Goal: Check status: Check status

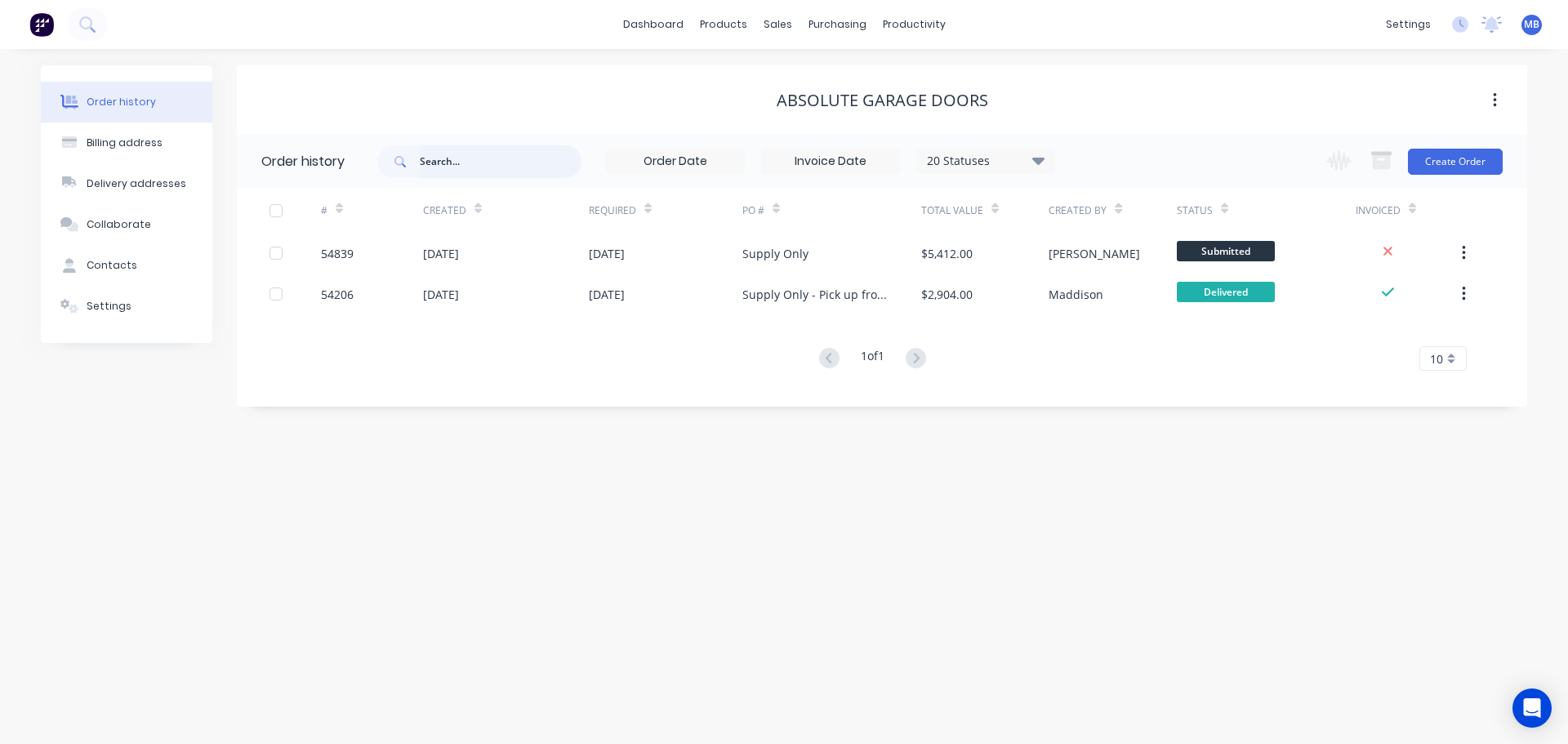
click at [435, 167] on input "text" at bounding box center [500, 161] width 162 height 32
type input "sy"
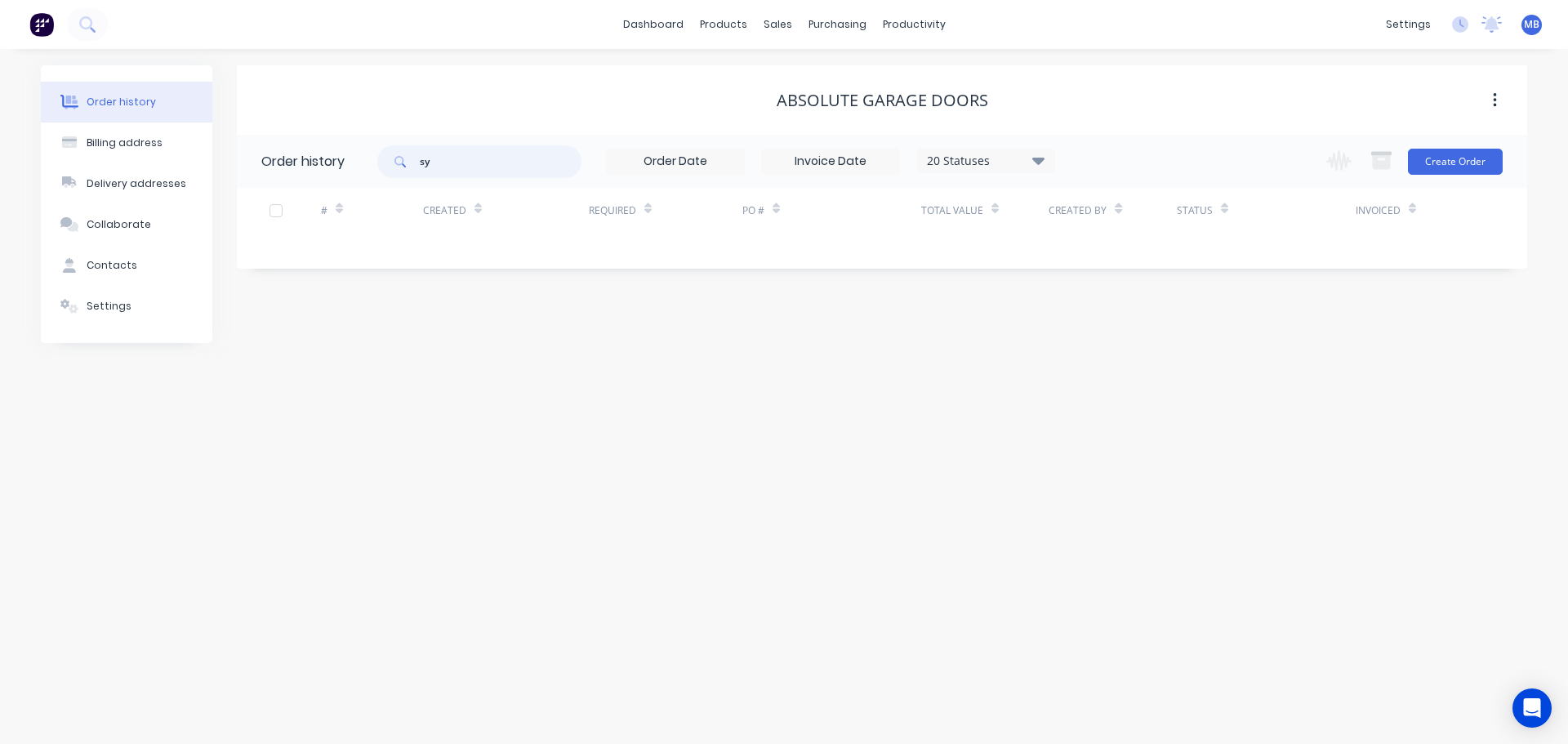
click at [435, 167] on input "sy" at bounding box center [500, 161] width 162 height 32
type input "[GEOGRAPHIC_DATA]"
click at [481, 159] on input "[GEOGRAPHIC_DATA]" at bounding box center [500, 161] width 162 height 32
type input "sydney sho"
click at [503, 159] on input "sydney sho" at bounding box center [500, 161] width 162 height 32
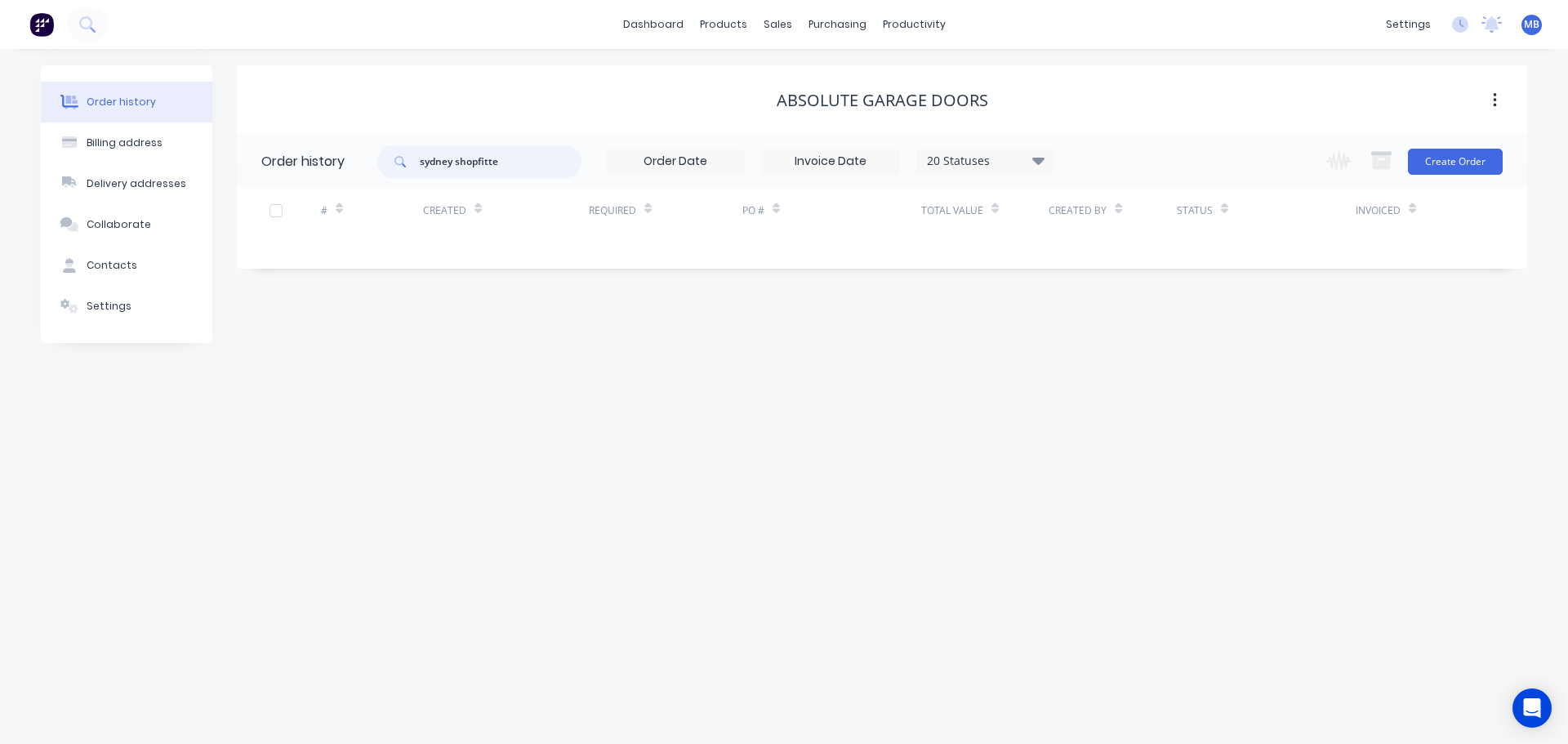
type input "sydney shopfitter"
click at [502, 159] on input "sydney shopfitter" at bounding box center [500, 161] width 162 height 32
type input "sydney shopfit"
click at [772, 18] on div "sales" at bounding box center [777, 25] width 45 height 25
click at [837, 81] on div "Sales Orders" at bounding box center [837, 78] width 67 height 15
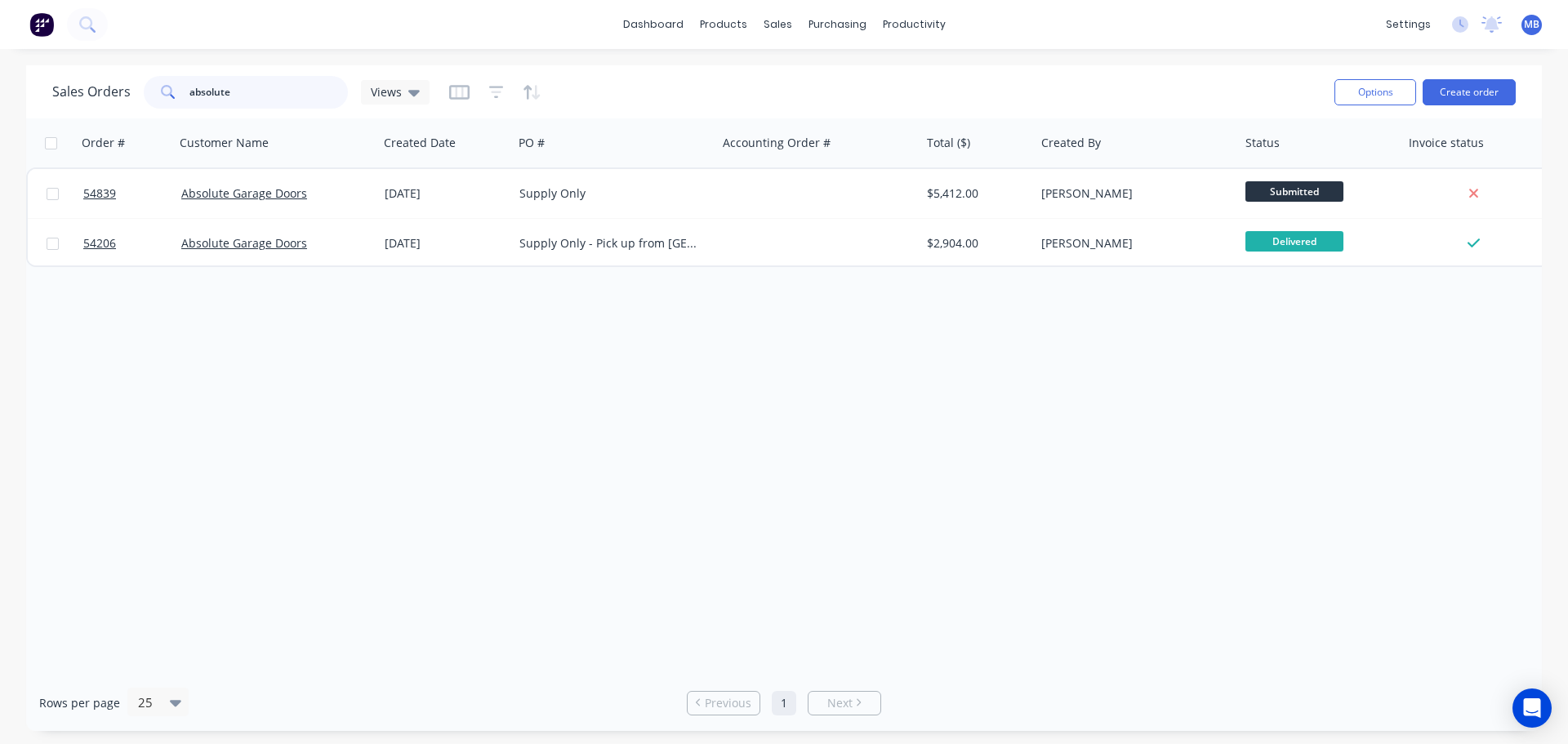
drag, startPoint x: 237, startPoint y: 102, endPoint x: 175, endPoint y: 100, distance: 62.0
click at [175, 100] on div "absolute" at bounding box center [245, 92] width 204 height 32
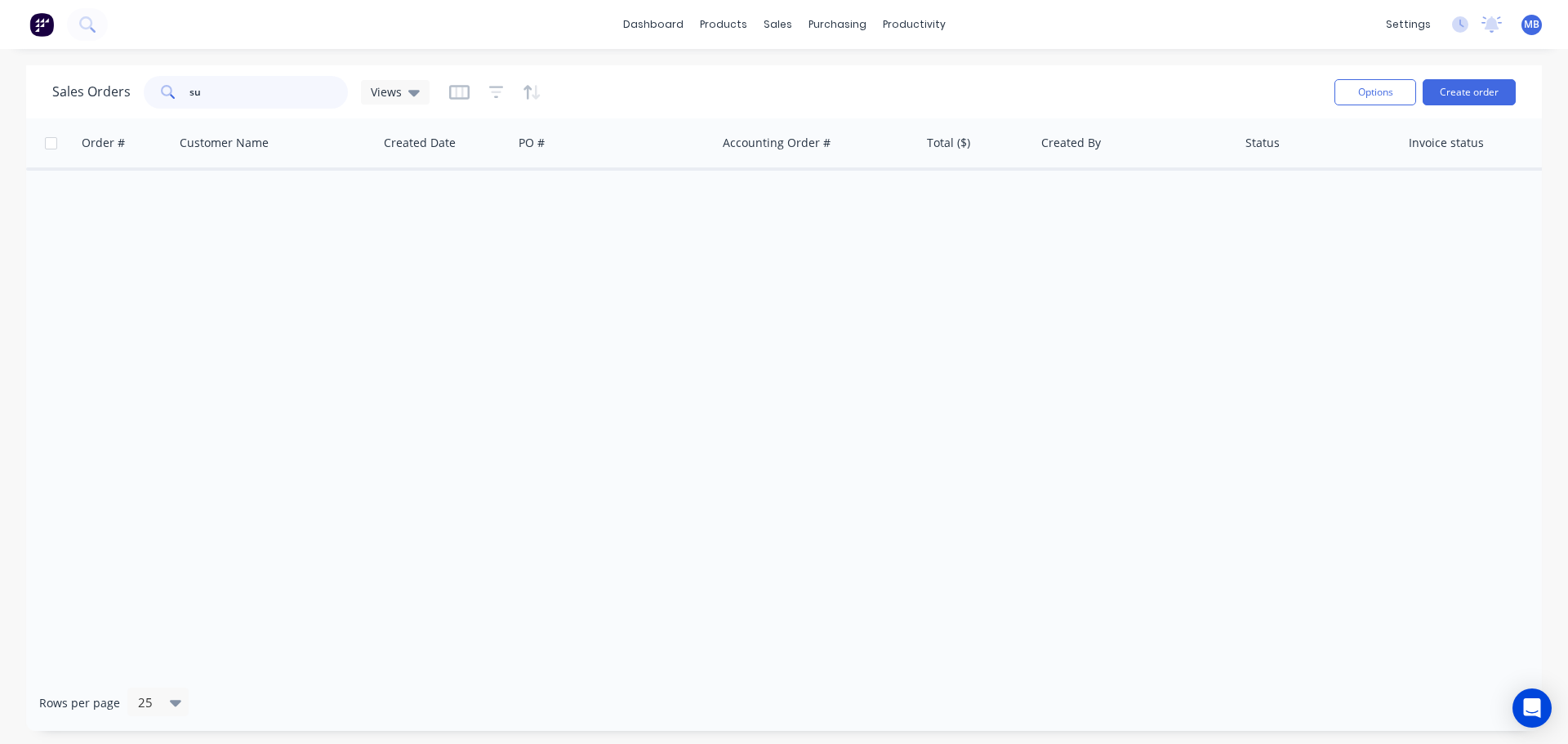
type input "s"
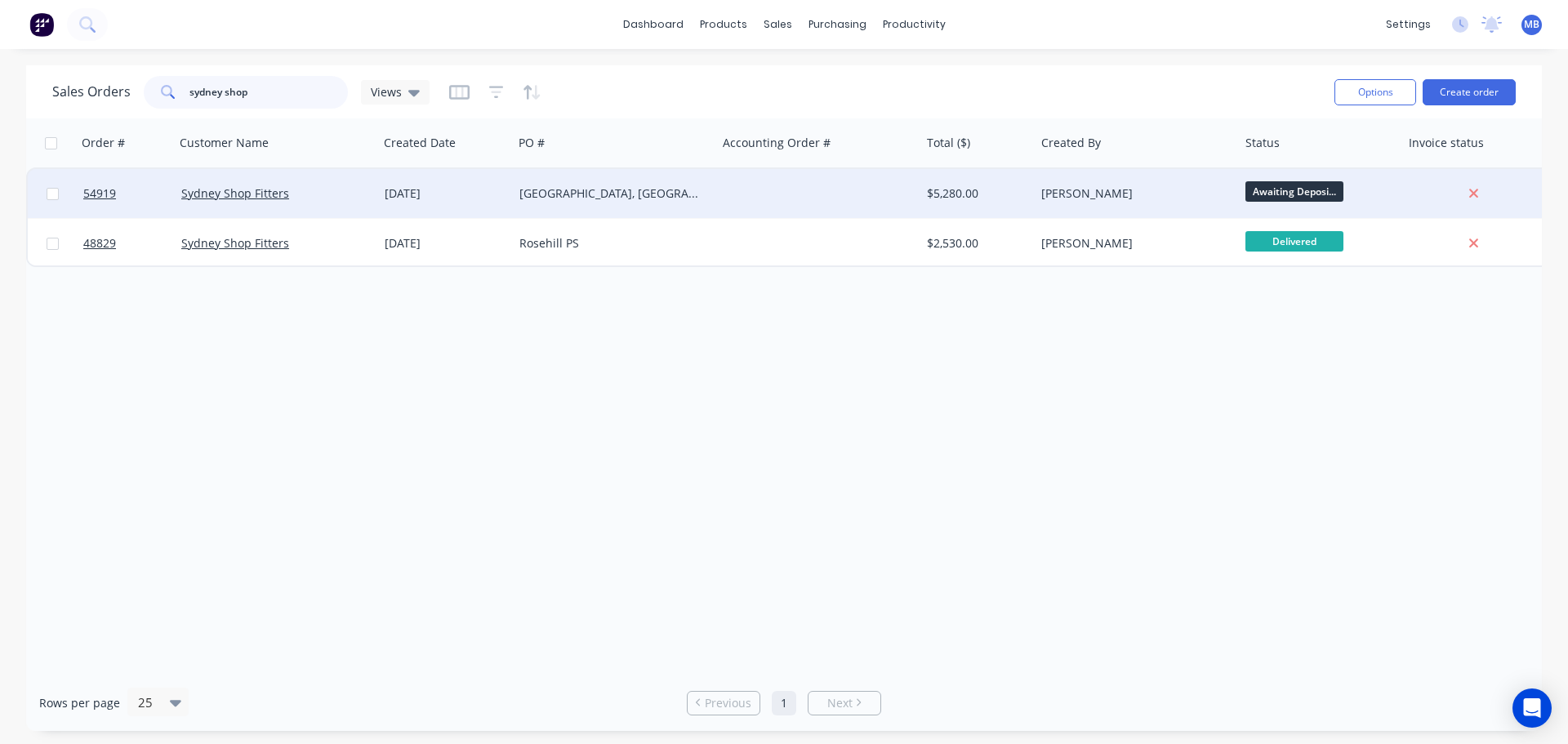
type input "sydney shop"
click at [696, 190] on div "[GEOGRAPHIC_DATA], [GEOGRAPHIC_DATA]" at bounding box center [610, 194] width 181 height 17
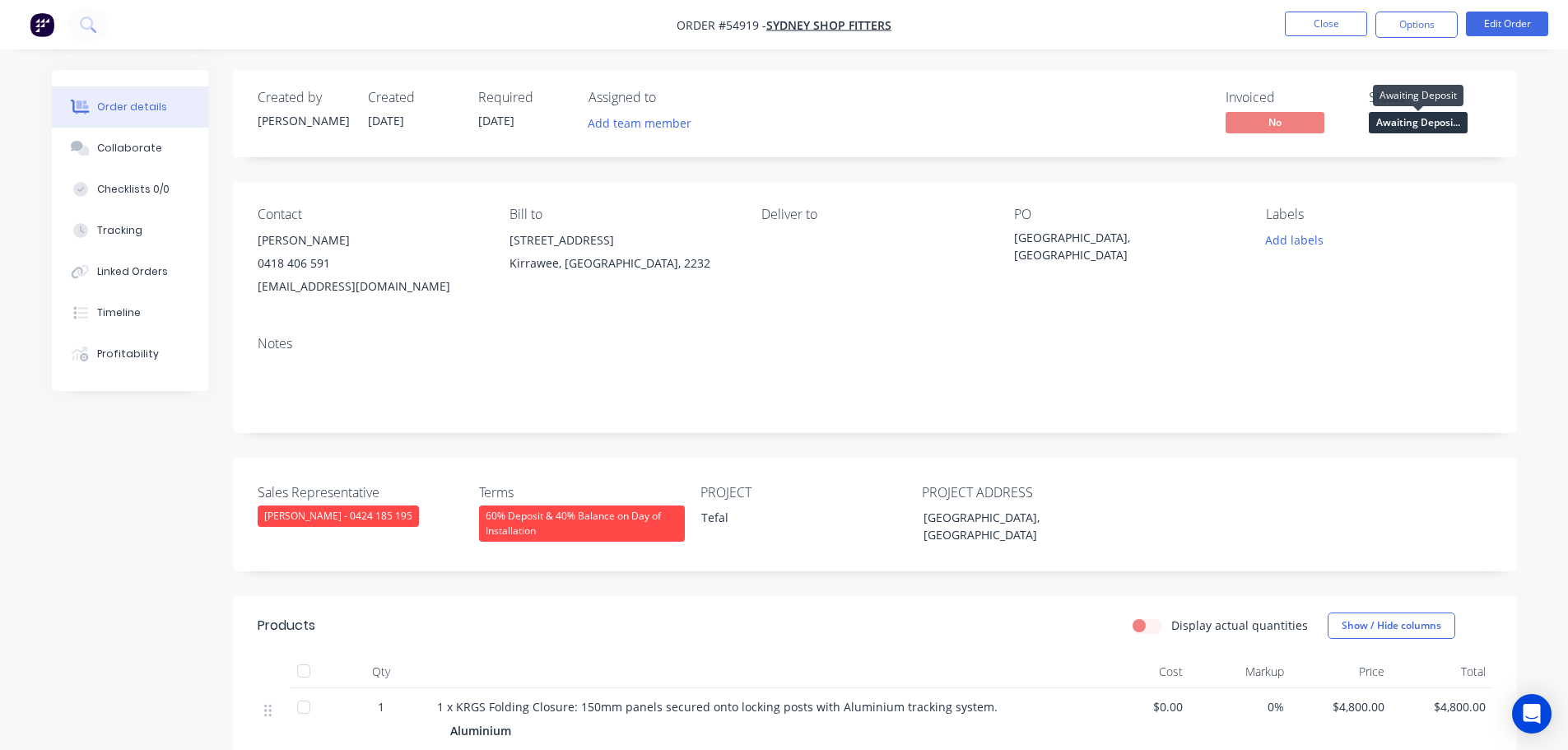
click at [1406, 129] on span "Awaiting Deposi..." at bounding box center [1418, 122] width 99 height 20
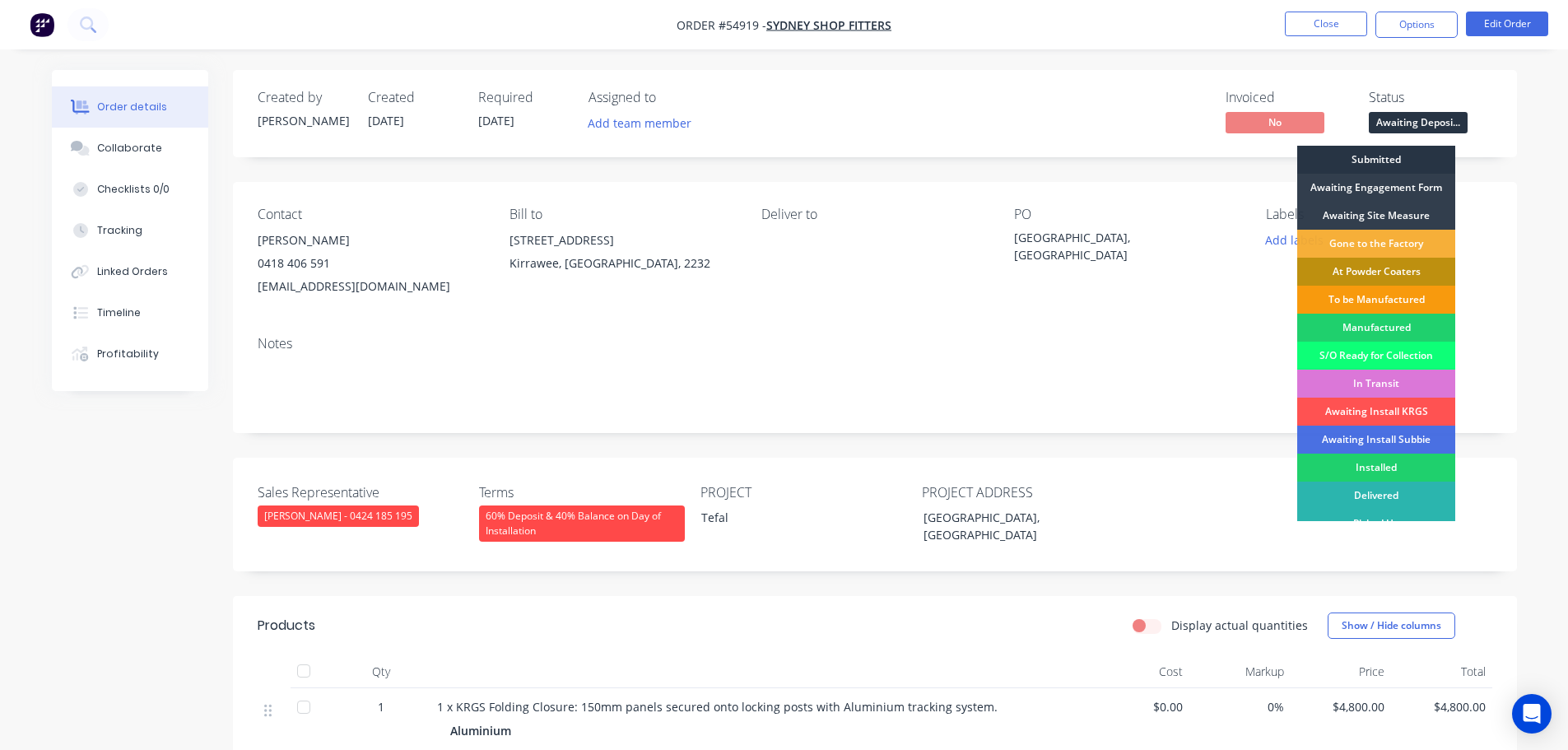
click at [1361, 163] on div "Submitted" at bounding box center [1376, 160] width 158 height 28
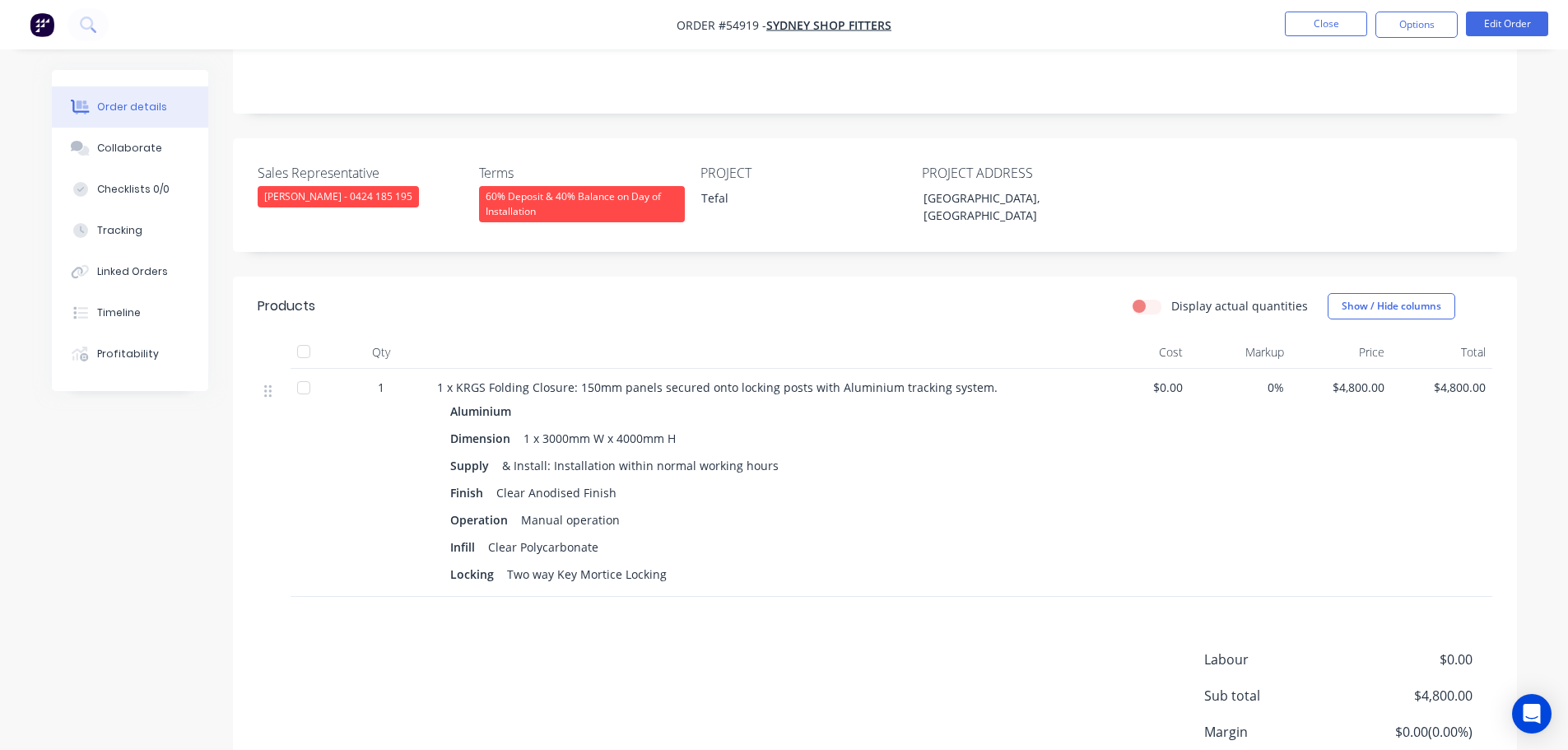
scroll to position [330, 0]
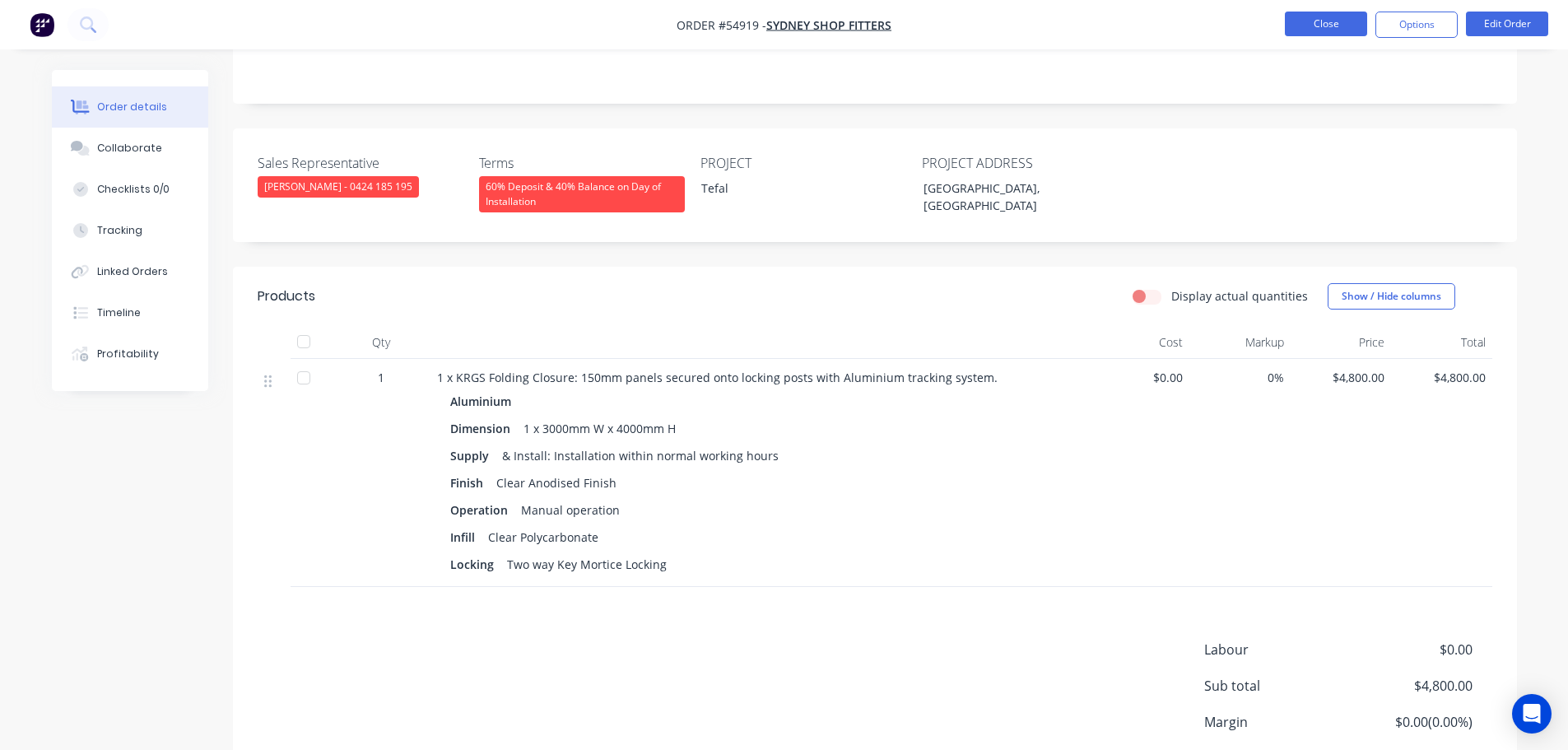
click at [1316, 21] on button "Close" at bounding box center [1325, 24] width 82 height 25
